Goal: Task Accomplishment & Management: Complete application form

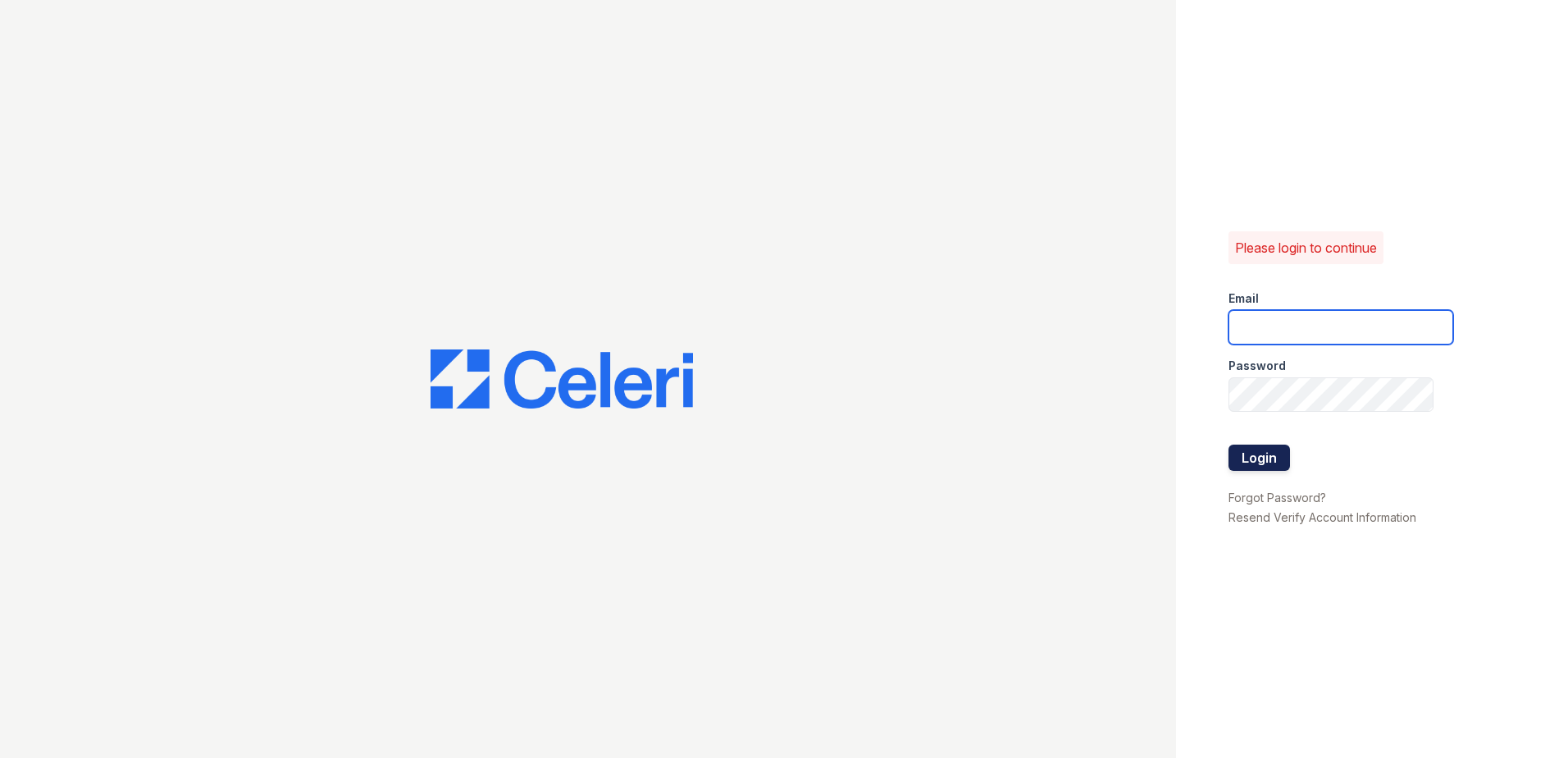
type input "[EMAIL_ADDRESS][DOMAIN_NAME]"
drag, startPoint x: 1239, startPoint y: 467, endPoint x: 1240, endPoint y: 451, distance: 16.0
click at [1240, 464] on button "Login" at bounding box center [1259, 457] width 62 height 26
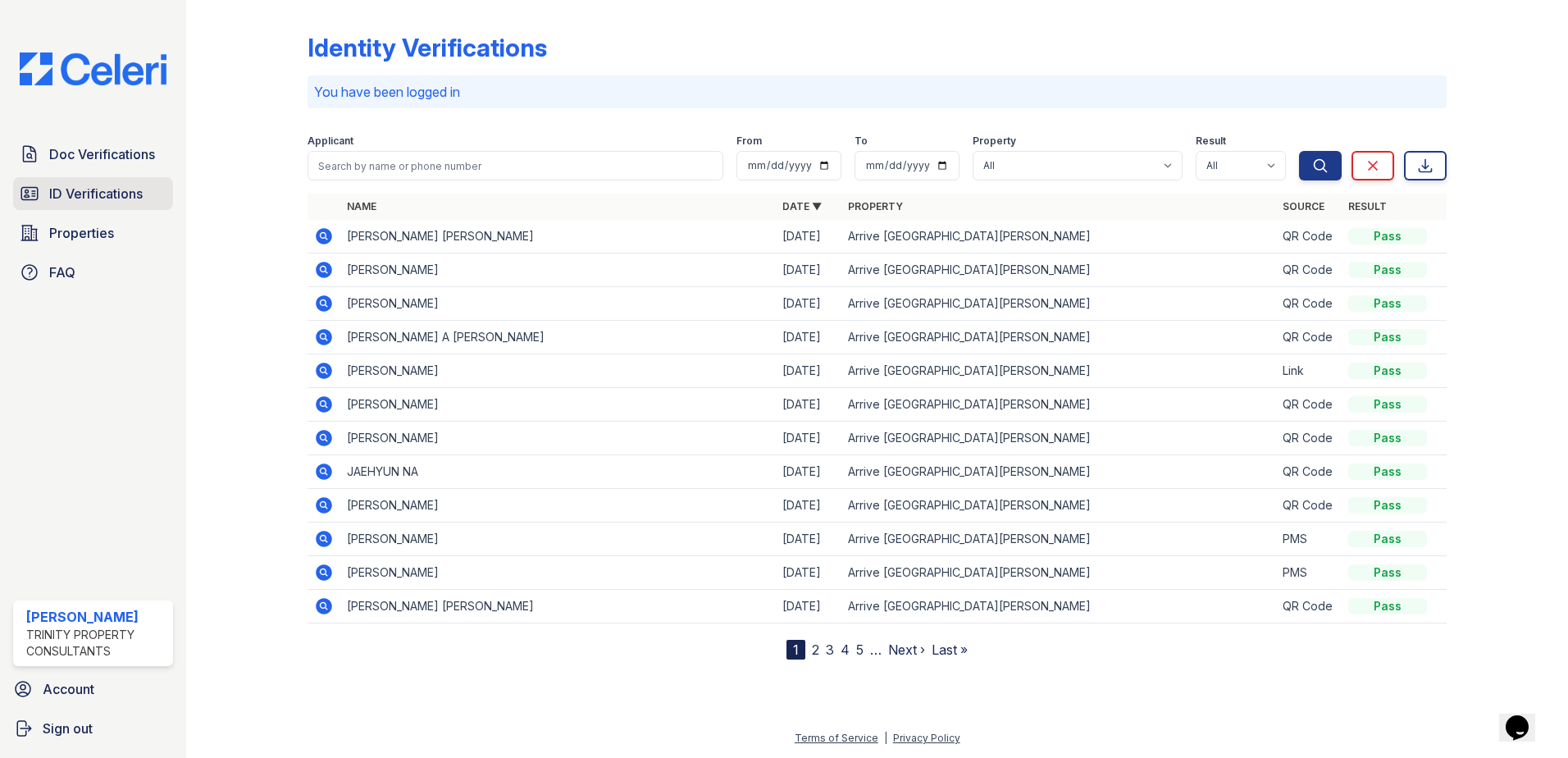
click at [133, 189] on span "ID Verifications" at bounding box center [96, 194] width 94 height 20
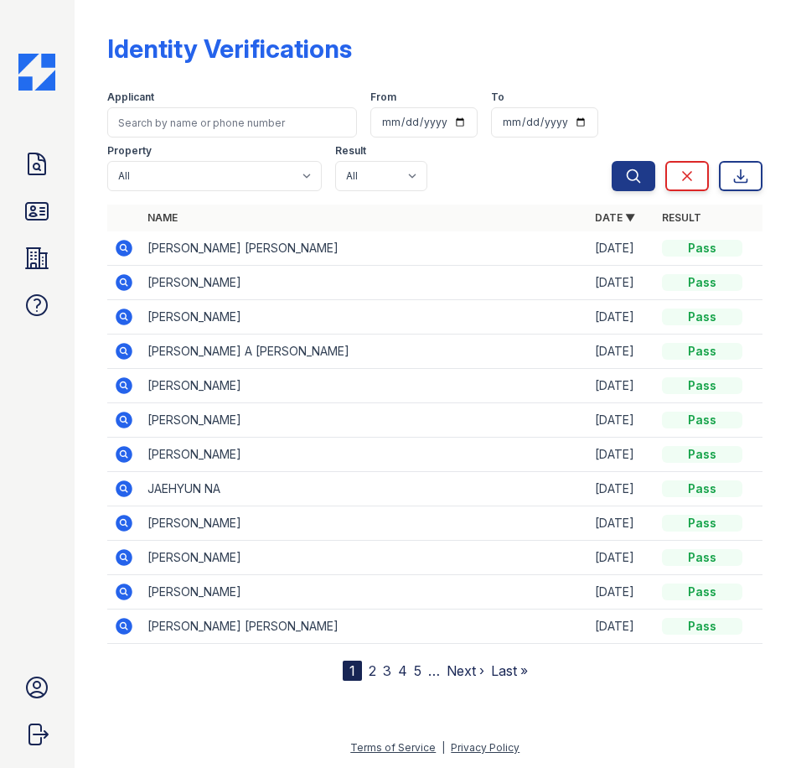
click at [37, 68] on img at bounding box center [36, 72] width 37 height 37
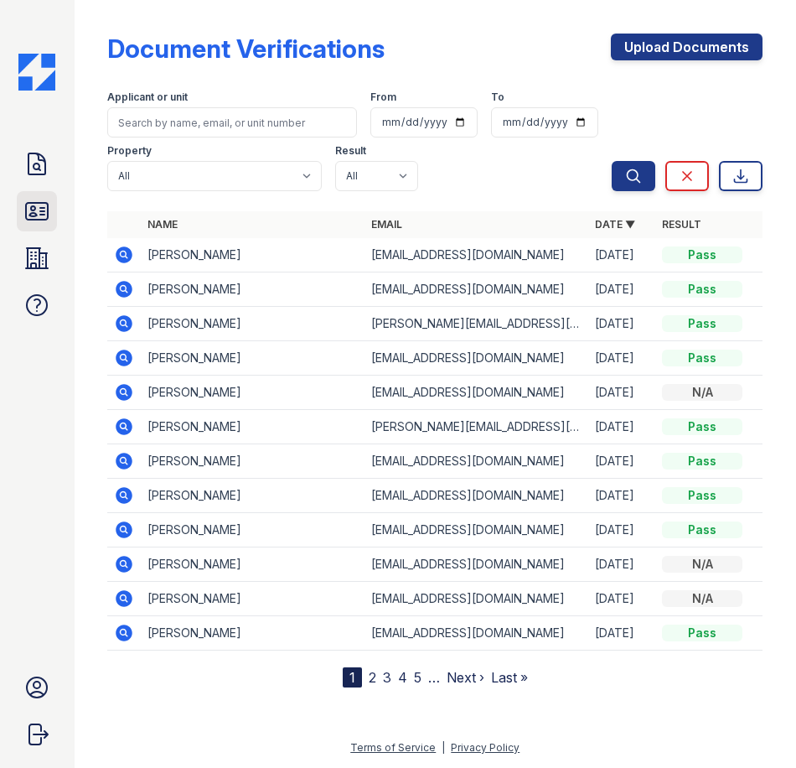
click at [44, 192] on link "ID Verifications" at bounding box center [37, 211] width 40 height 40
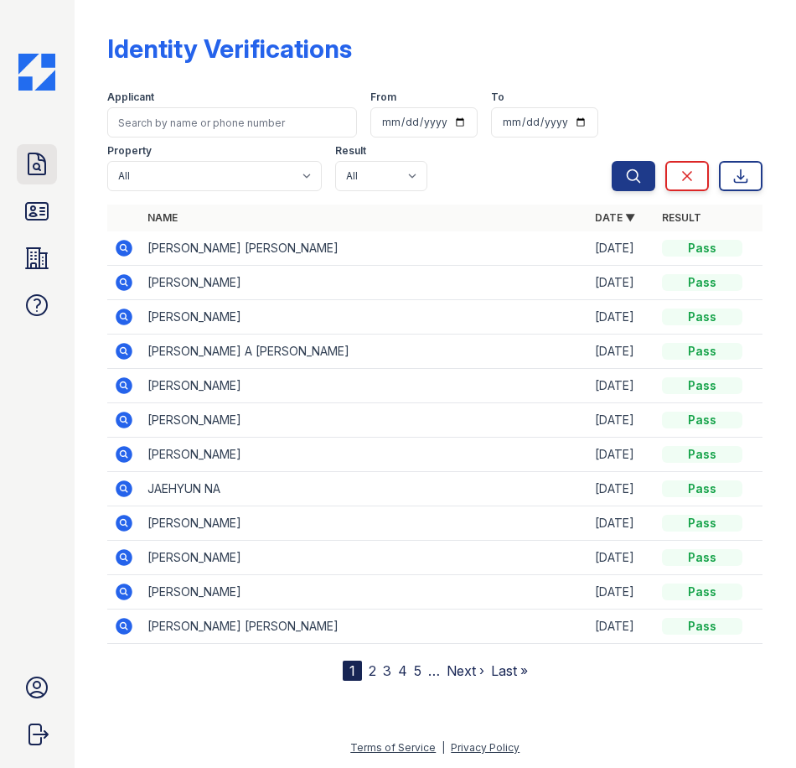
click at [34, 163] on icon at bounding box center [36, 164] width 27 height 27
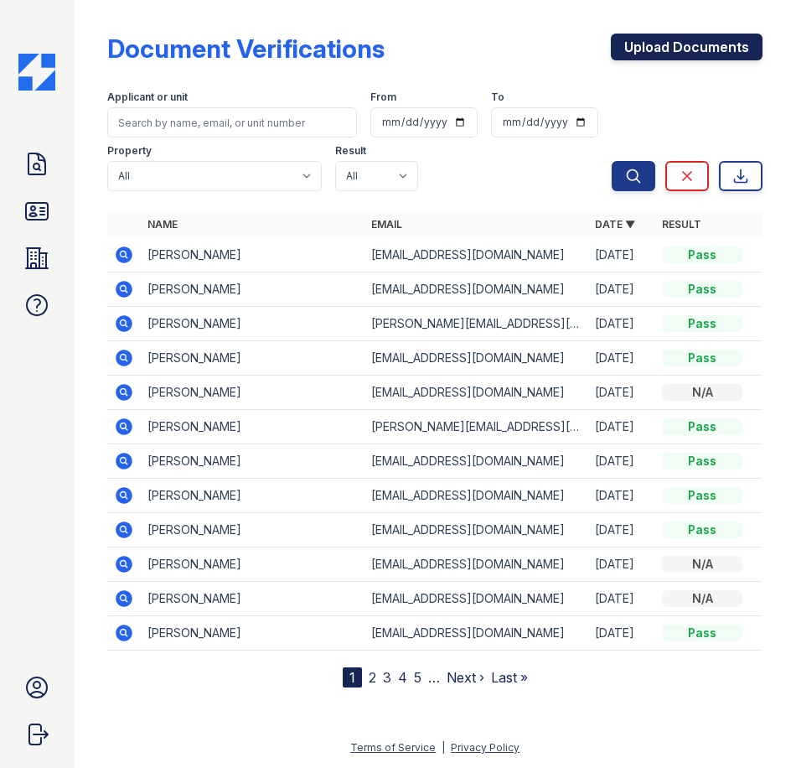
click at [689, 44] on link "Upload Documents" at bounding box center [687, 47] width 152 height 27
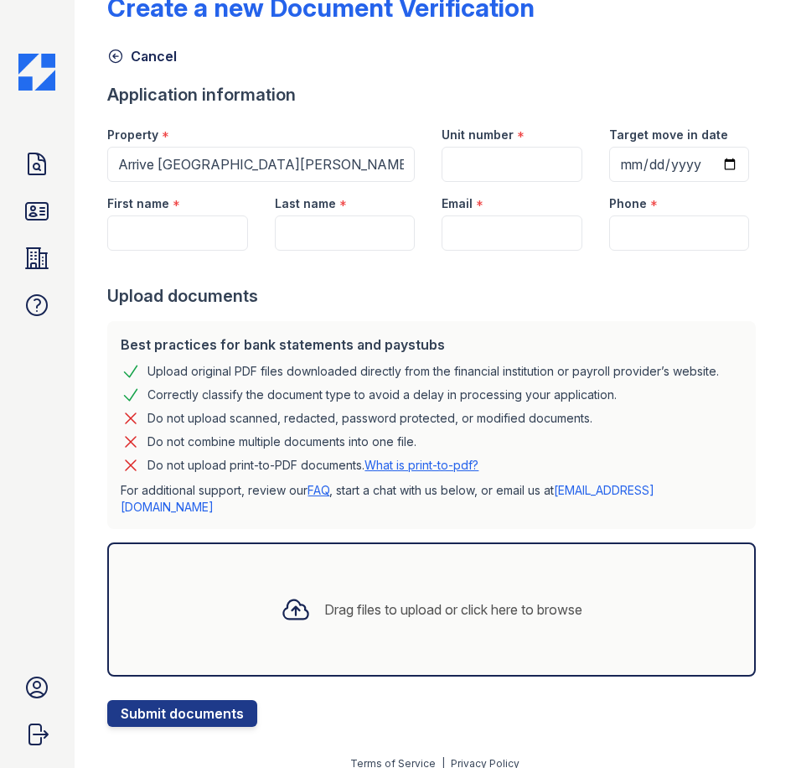
scroll to position [109, 0]
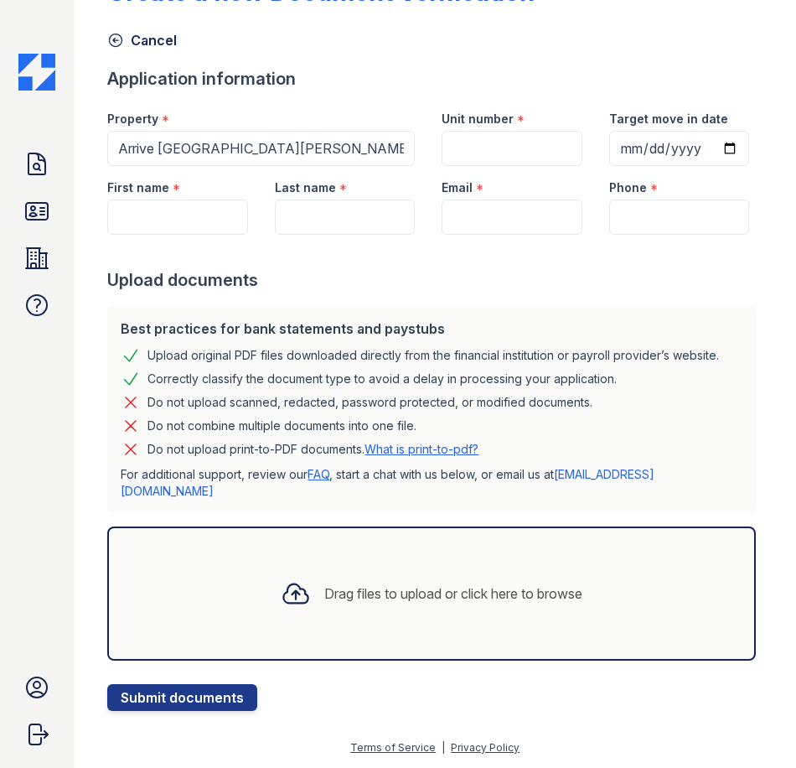
drag, startPoint x: 579, startPoint y: 61, endPoint x: 493, endPoint y: 96, distance: 93.2
click at [578, 97] on div "Unit number *" at bounding box center [511, 131] width 167 height 69
click at [491, 131] on input "Unit number" at bounding box center [512, 148] width 140 height 35
click at [490, 131] on input "Unit number" at bounding box center [512, 148] width 140 height 35
type input "6111"
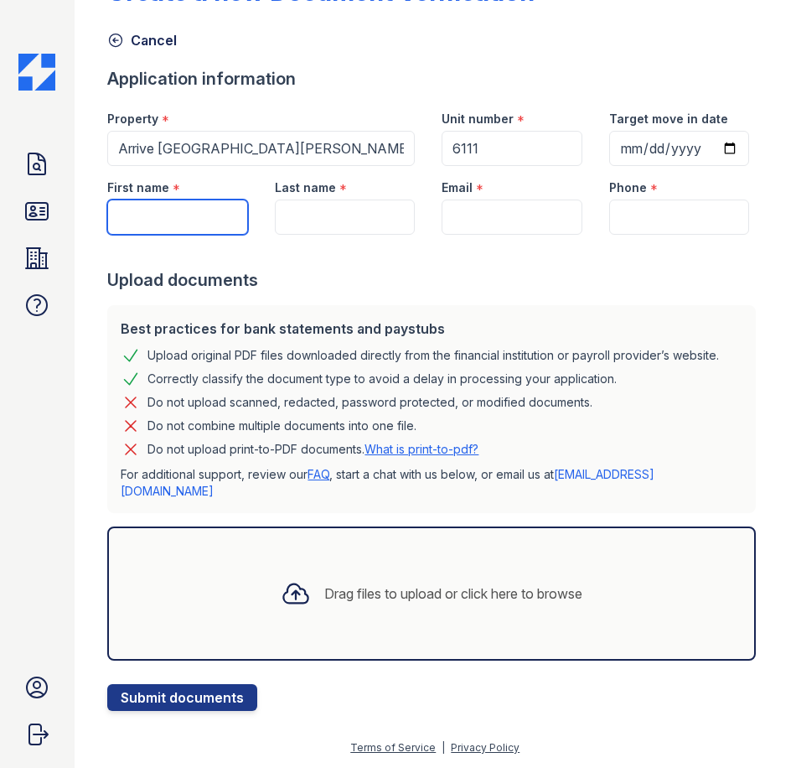
click at [166, 234] on input "First name" at bounding box center [177, 216] width 140 height 35
type input "J"
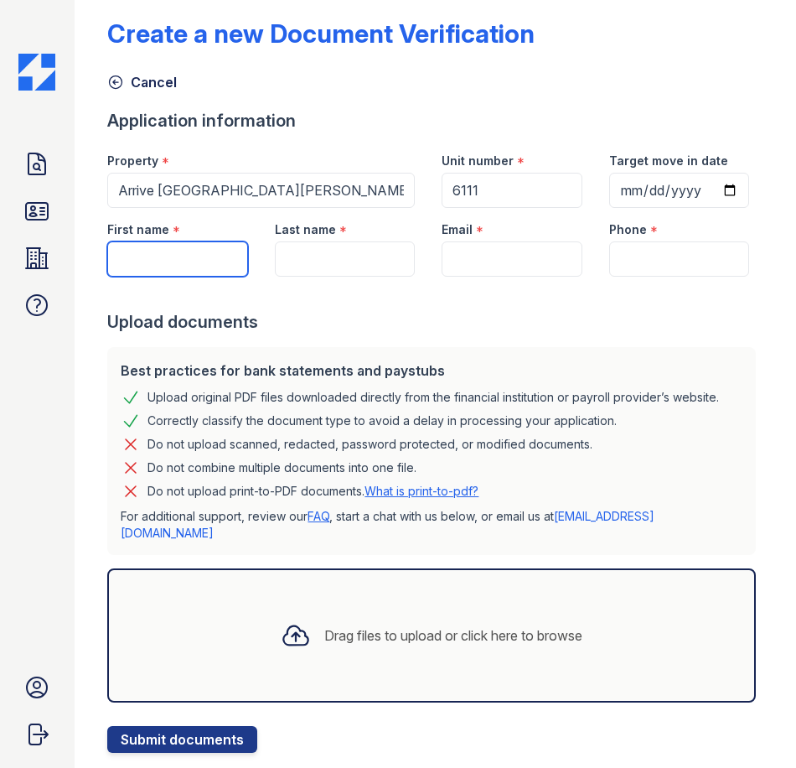
scroll to position [0, 0]
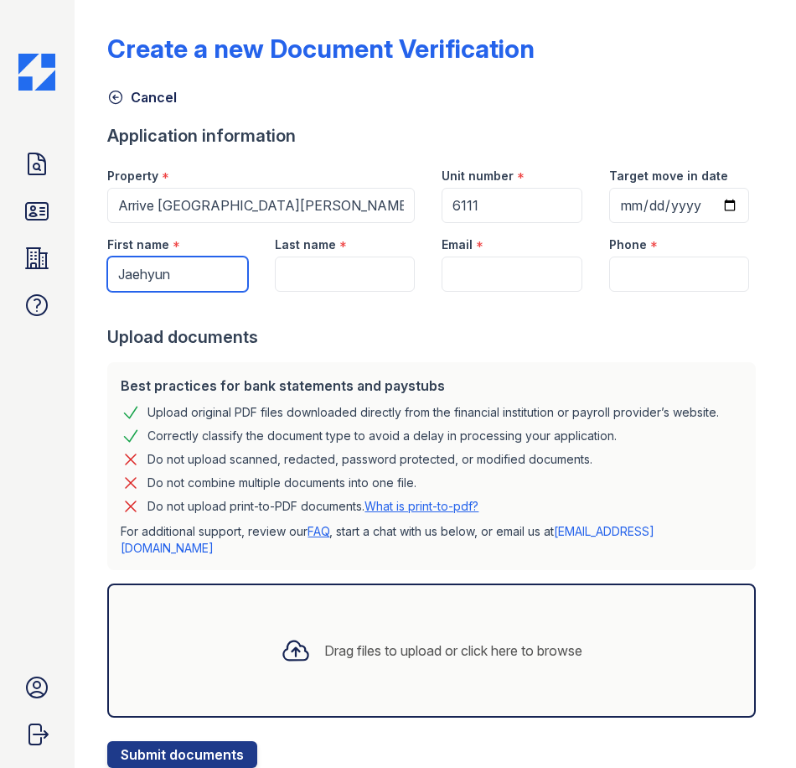
type input "Jaehyun"
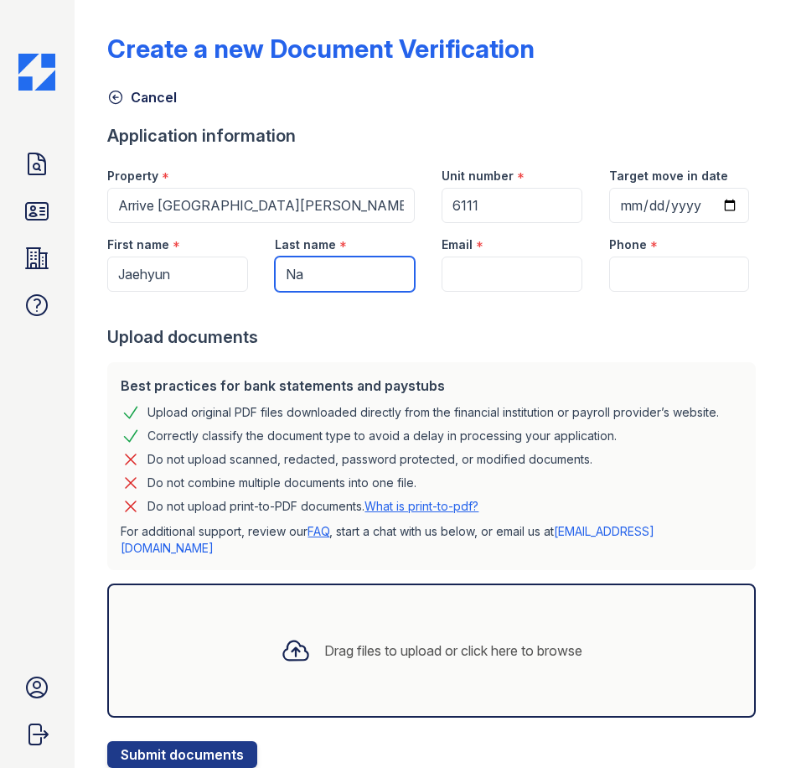
type input "Na"
drag, startPoint x: 448, startPoint y: 346, endPoint x: 455, endPoint y: 338, distance: 10.7
click at [449, 292] on input "Email" at bounding box center [512, 273] width 140 height 35
paste input "najaehyun@gmail.com"
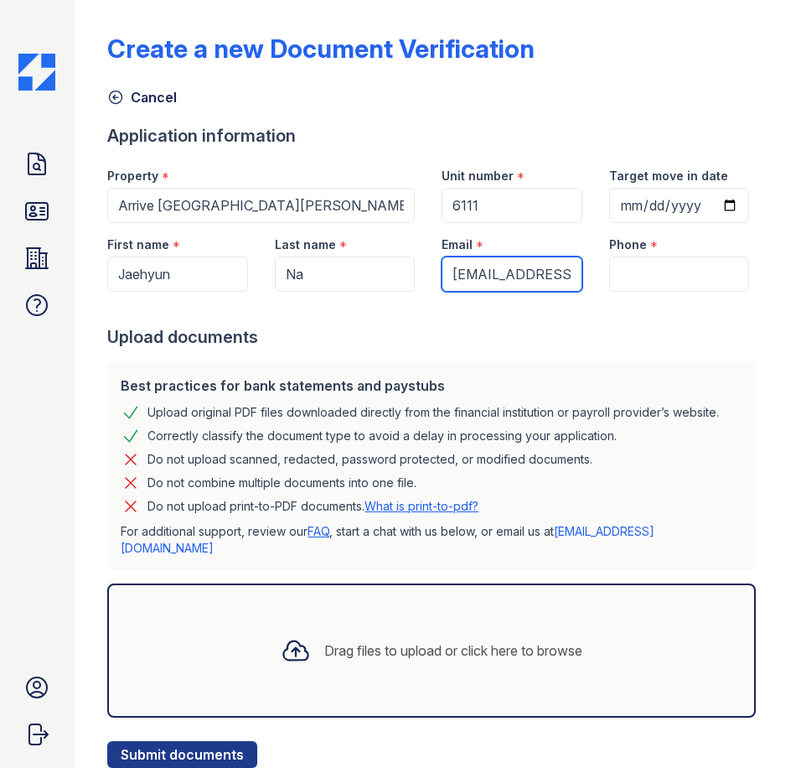
scroll to position [0, 27]
type input "najaehyun@gmail.com"
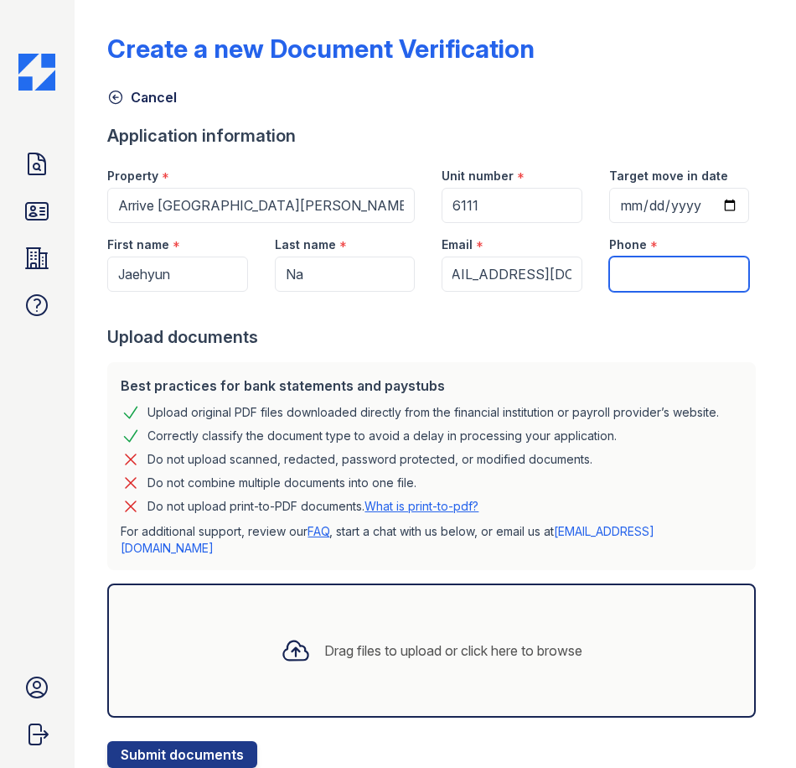
scroll to position [0, 0]
drag, startPoint x: 646, startPoint y: 346, endPoint x: 651, endPoint y: 336, distance: 11.2
click at [646, 292] on input "Phone" at bounding box center [679, 273] width 140 height 35
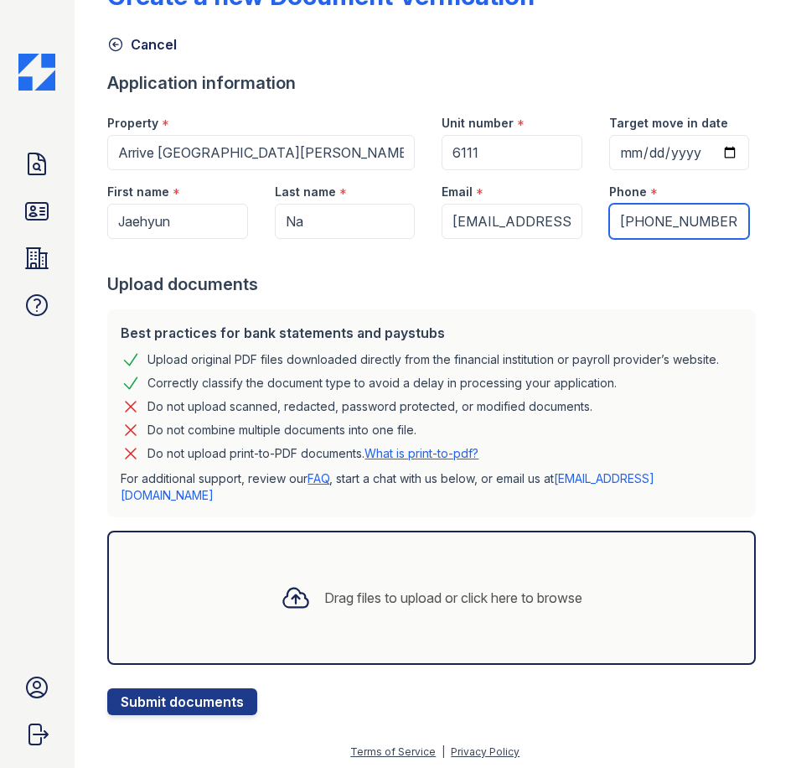
scroll to position [109, 0]
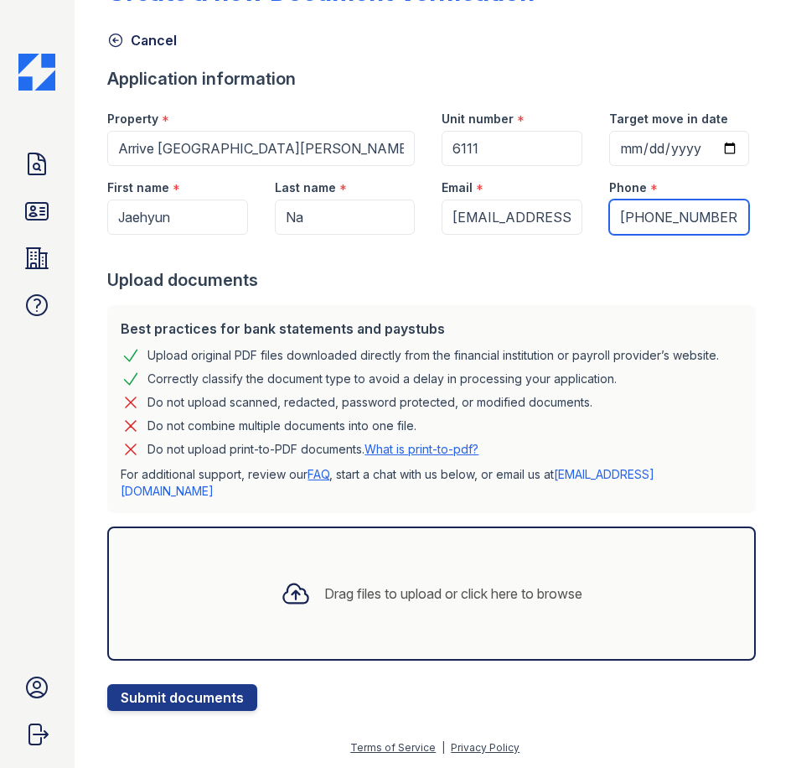
type input "762-394-5707"
click at [177, 611] on div "Drag files to upload or click here to browse" at bounding box center [431, 593] width 649 height 134
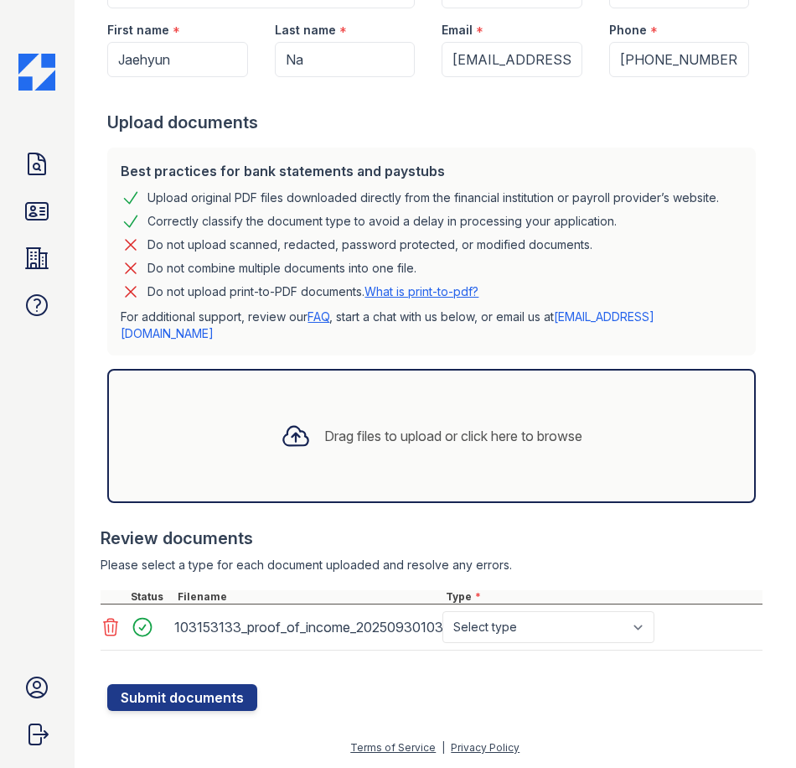
scroll to position [266, 0]
drag, startPoint x: 502, startPoint y: 630, endPoint x: 510, endPoint y: 641, distance: 13.3
click at [502, 630] on select "Select type Paystub Bank Statement Offer Letter Tax Documents Benefit Award Let…" at bounding box center [548, 627] width 212 height 32
select select "offer_letter"
click at [442, 611] on select "Select type Paystub Bank Statement Offer Letter Tax Documents Benefit Award Let…" at bounding box center [548, 627] width 212 height 32
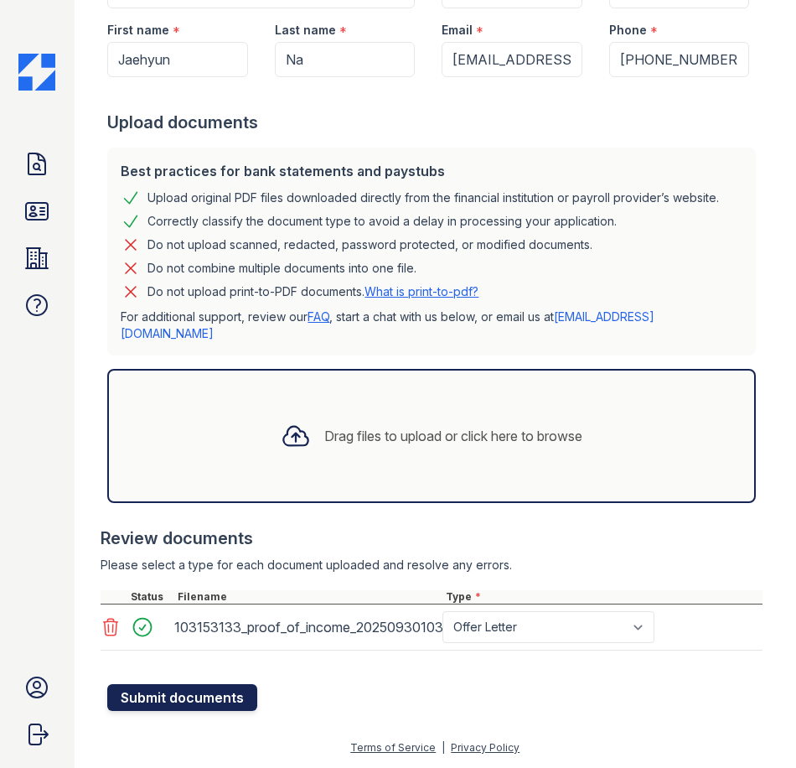
click at [142, 701] on button "Submit documents" at bounding box center [182, 697] width 150 height 27
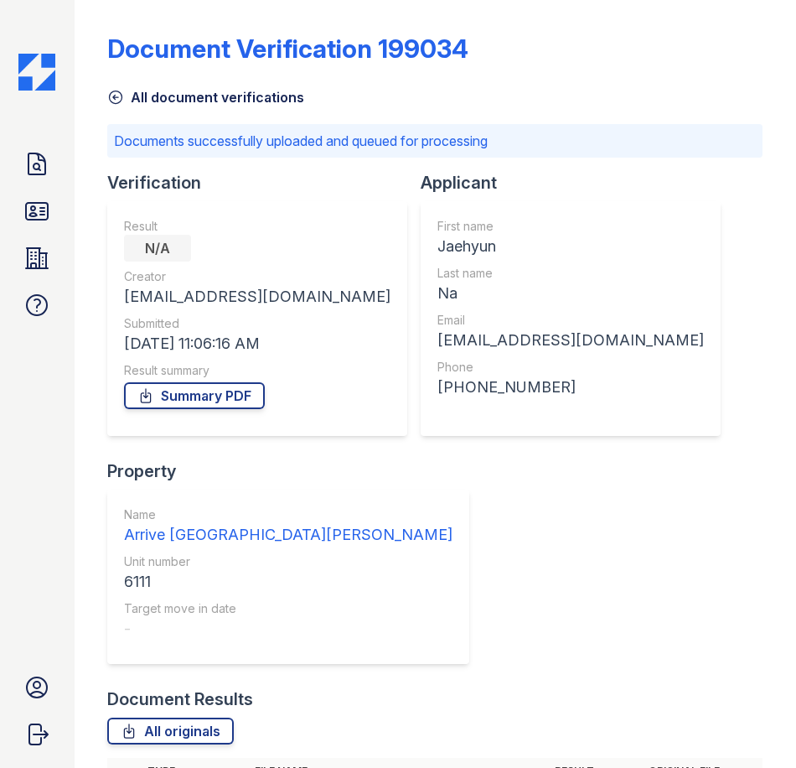
click at [394, 687] on div "Document Results" at bounding box center [434, 698] width 655 height 23
click at [44, 156] on icon at bounding box center [36, 164] width 27 height 27
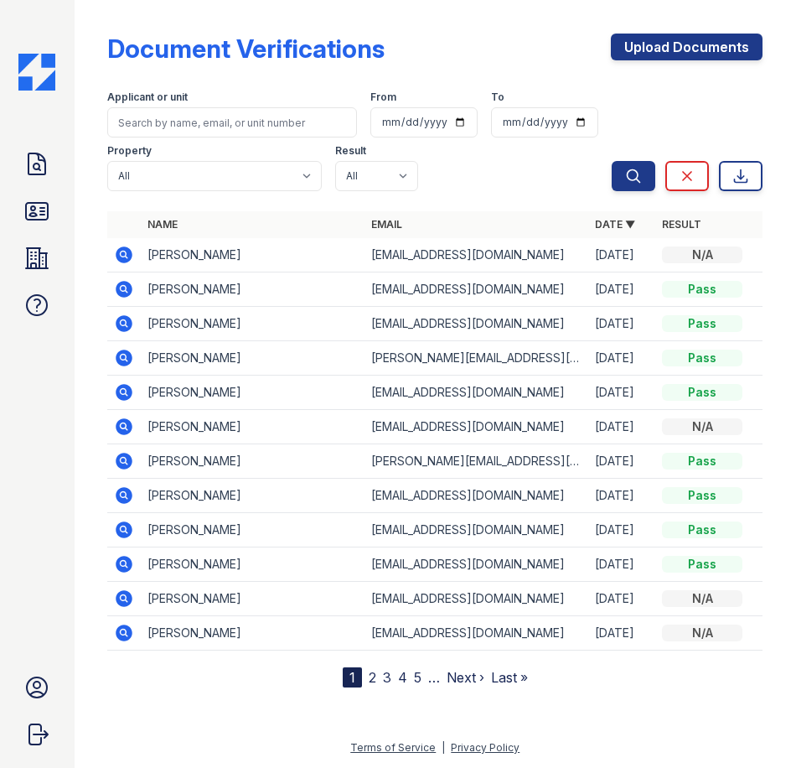
click at [112, 257] on td at bounding box center [124, 255] width 34 height 34
click at [116, 251] on icon at bounding box center [124, 255] width 20 height 20
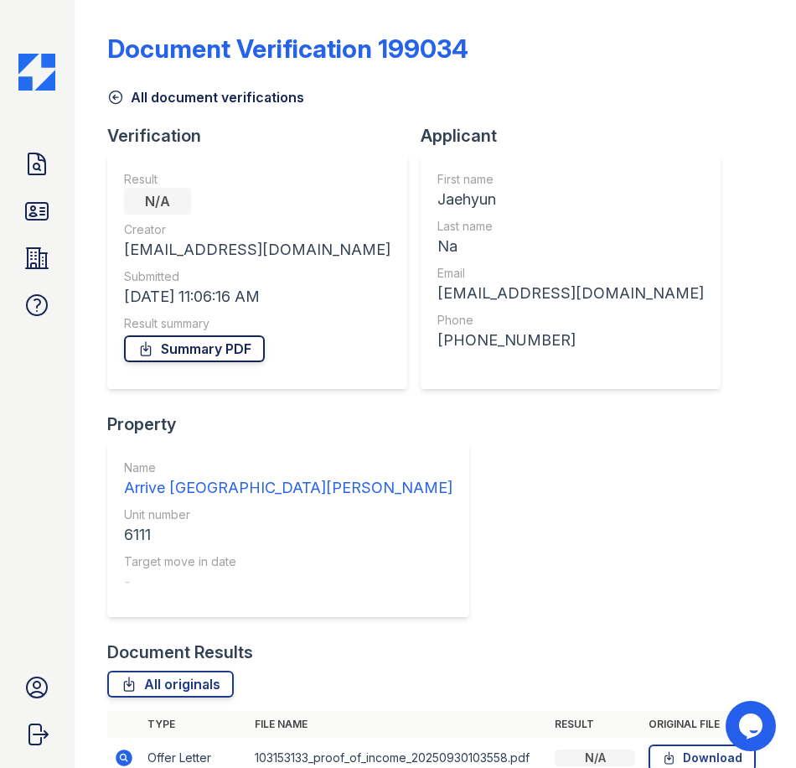
click at [249, 347] on link "Summary PDF" at bounding box center [194, 348] width 141 height 27
click at [194, 349] on link "Summary PDF" at bounding box center [194, 348] width 141 height 27
click at [27, 196] on link "ID Verifications" at bounding box center [37, 211] width 40 height 40
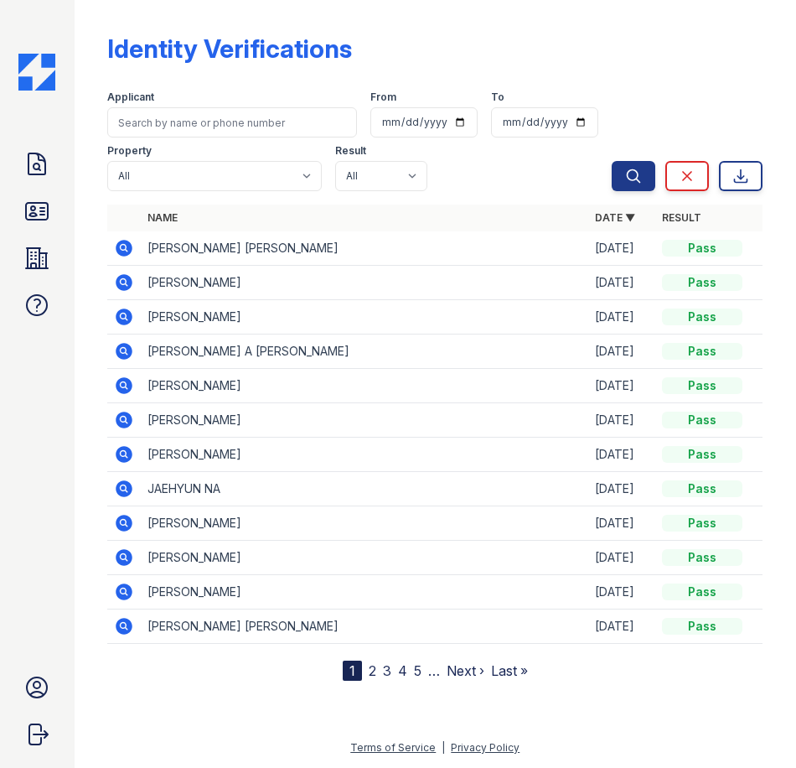
click at [116, 487] on icon at bounding box center [124, 489] width 20 height 20
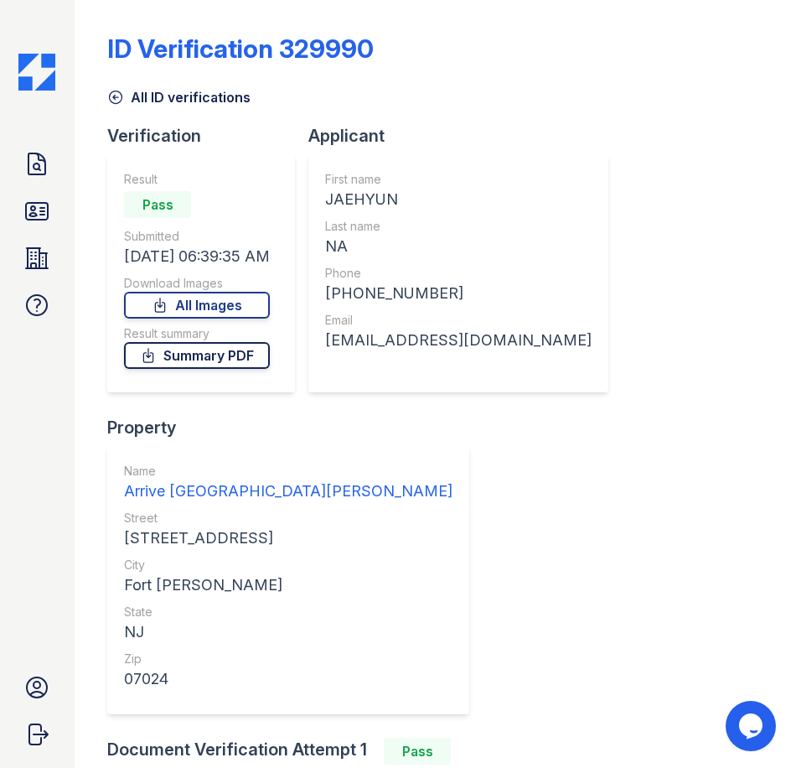
click at [209, 354] on link "Summary PDF" at bounding box center [197, 355] width 146 height 27
